Goal: Task Accomplishment & Management: Manage account settings

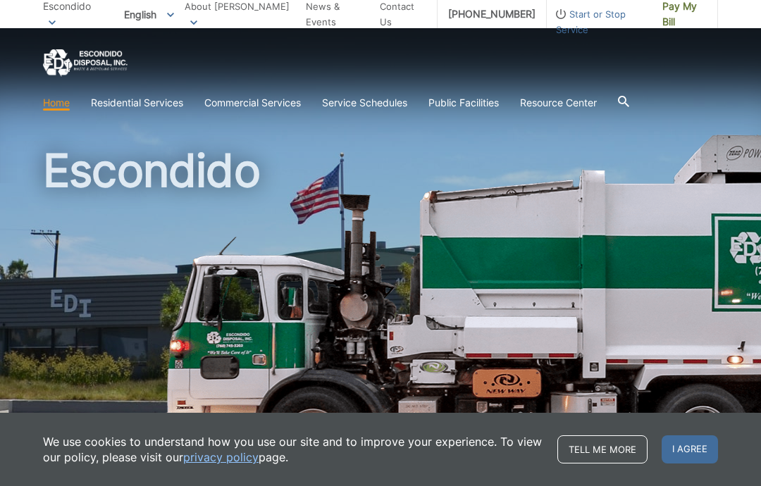
click at [330, 234] on h1 "Escondido" at bounding box center [380, 303] width 675 height 310
click at [418, 207] on h1 "Escondido" at bounding box center [380, 303] width 675 height 310
click at [47, 104] on link "Home" at bounding box center [56, 103] width 27 height 16
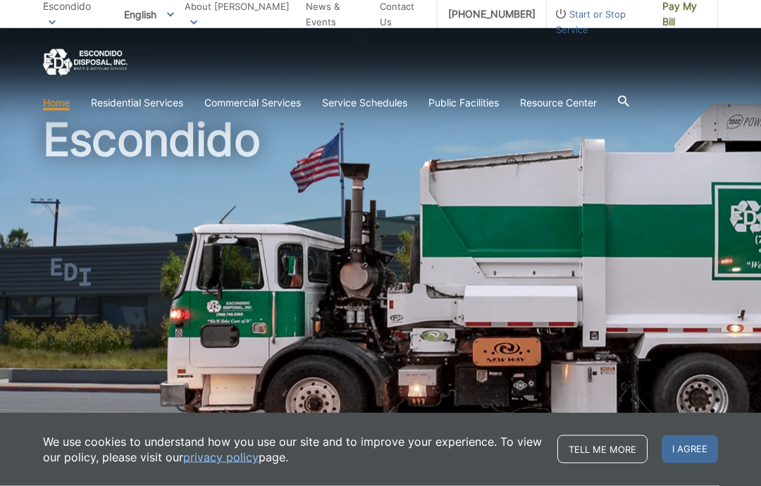
scroll to position [30, 0]
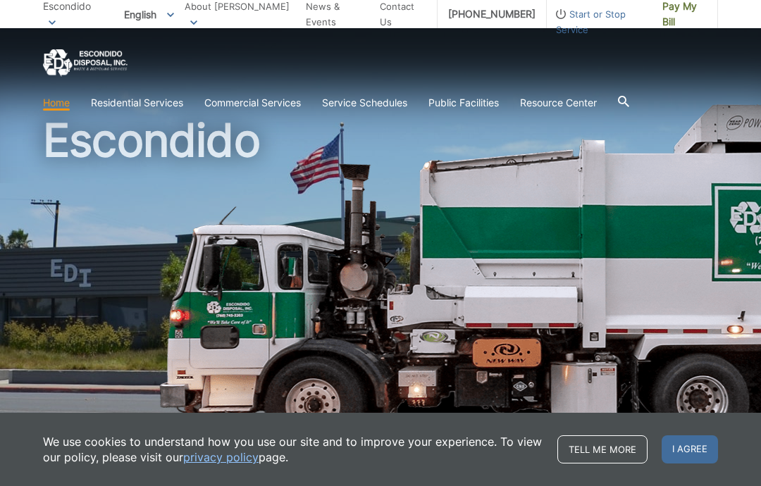
click at [0, 0] on link "Recycling" at bounding box center [0, 0] width 0 height 0
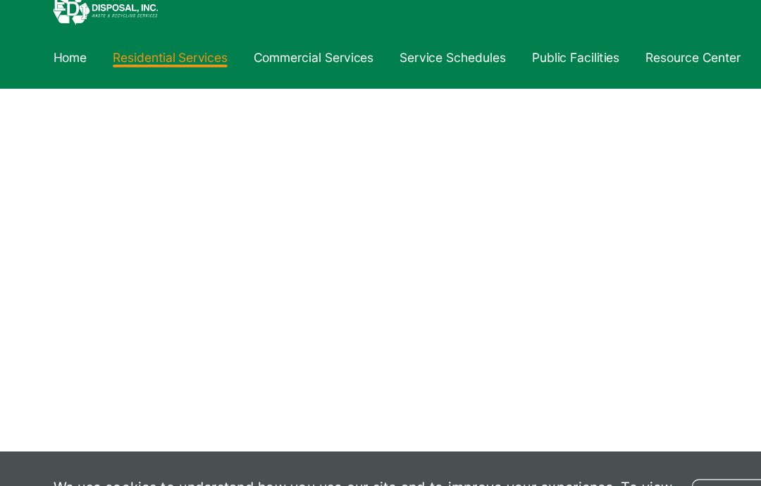
scroll to position [685, 0]
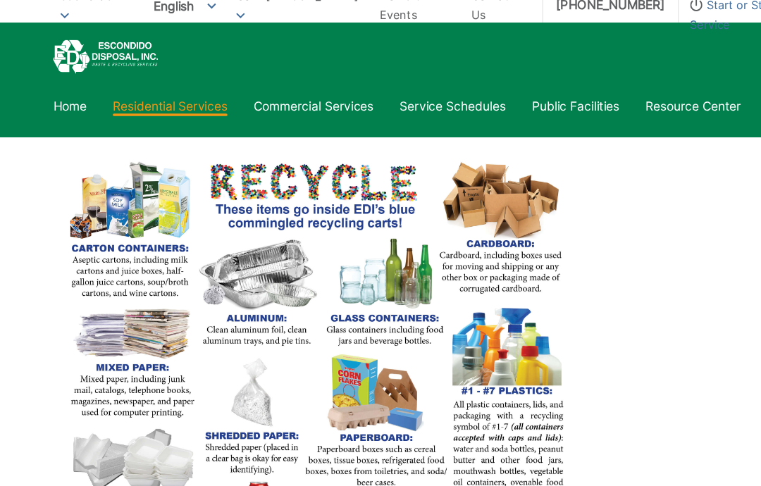
click at [59, 90] on link "Home" at bounding box center [56, 96] width 27 height 16
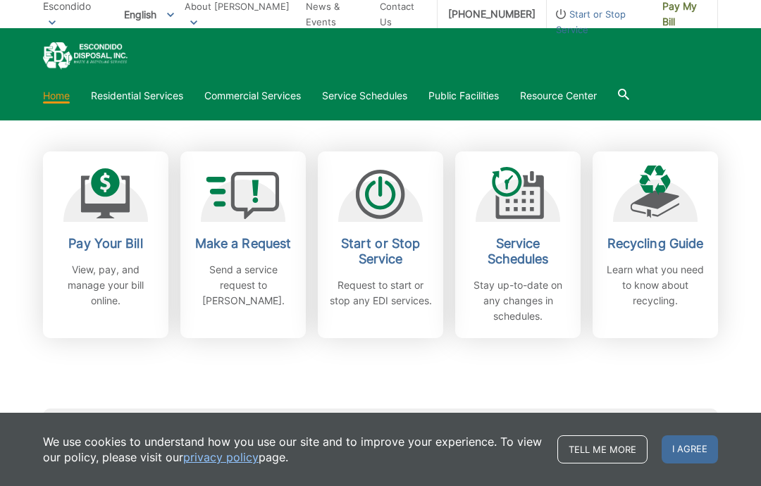
scroll to position [371, 0]
click at [85, 250] on h2 "Pay Your Bill" at bounding box center [106, 243] width 104 height 16
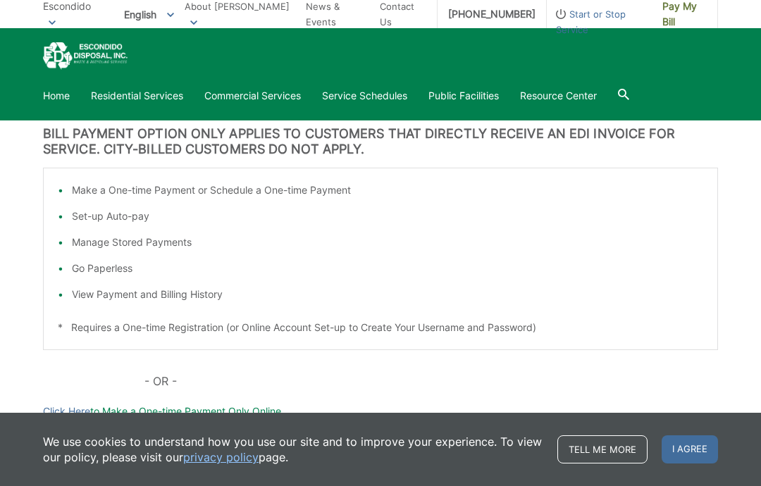
scroll to position [271, 0]
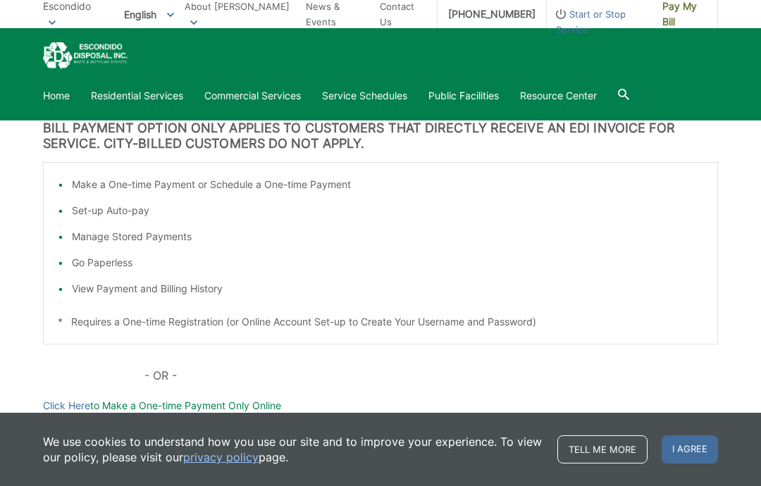
click at [88, 294] on li "View Payment and Billing History" at bounding box center [388, 289] width 632 height 16
click at [74, 286] on li "View Payment and Billing History" at bounding box center [388, 289] width 632 height 16
click at [114, 288] on li "View Payment and Billing History" at bounding box center [388, 289] width 632 height 16
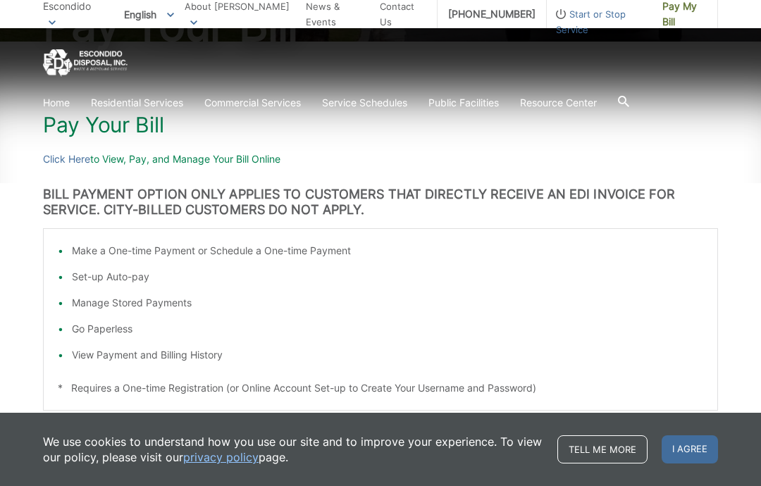
scroll to position [204, 0]
click at [57, 166] on link "Click Here" at bounding box center [66, 160] width 47 height 16
